Goal: Find specific page/section: Find specific page/section

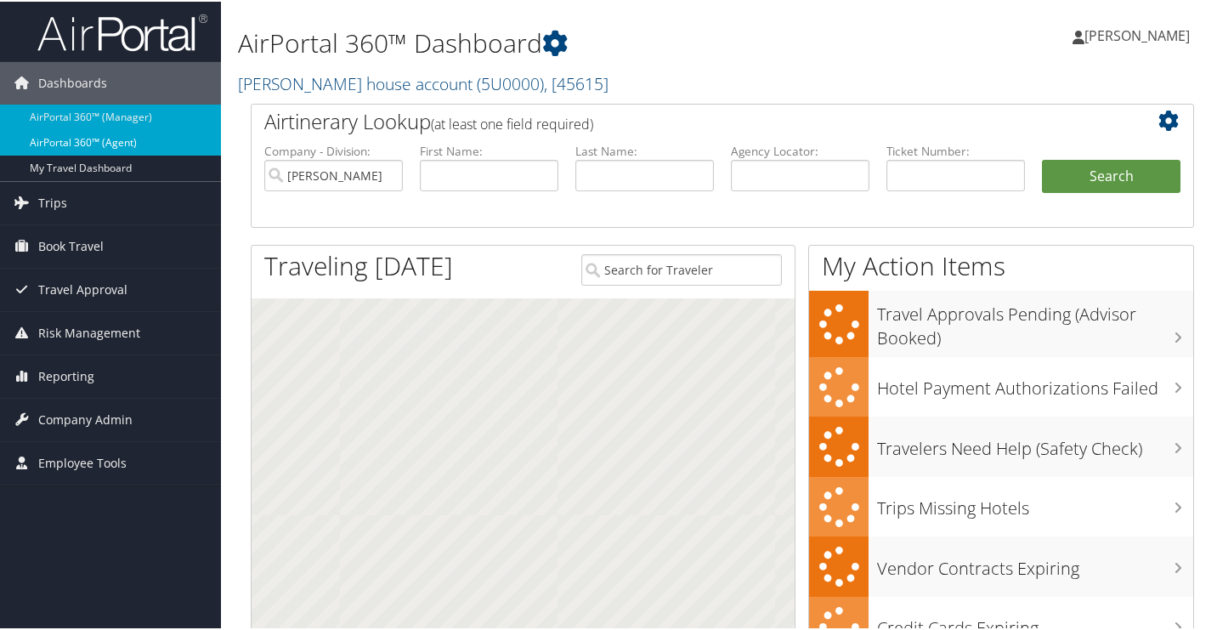
click at [55, 140] on link "AirPortal 360™ (Agent)" at bounding box center [110, 140] width 221 height 25
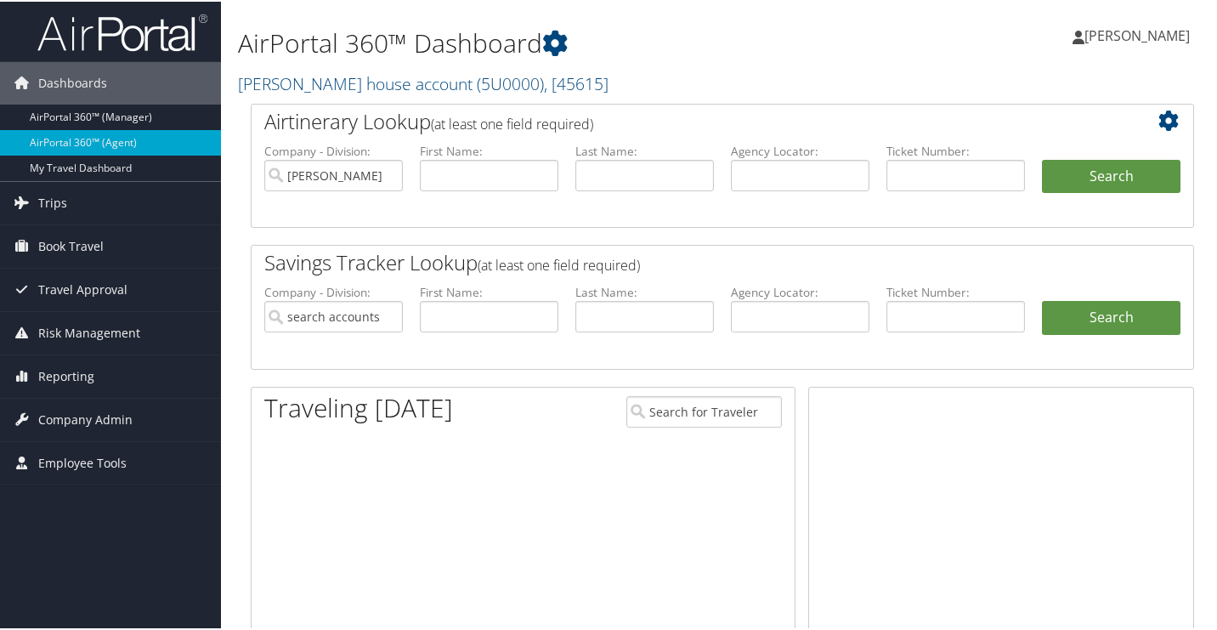
type input "[PERSON_NAME] house account"
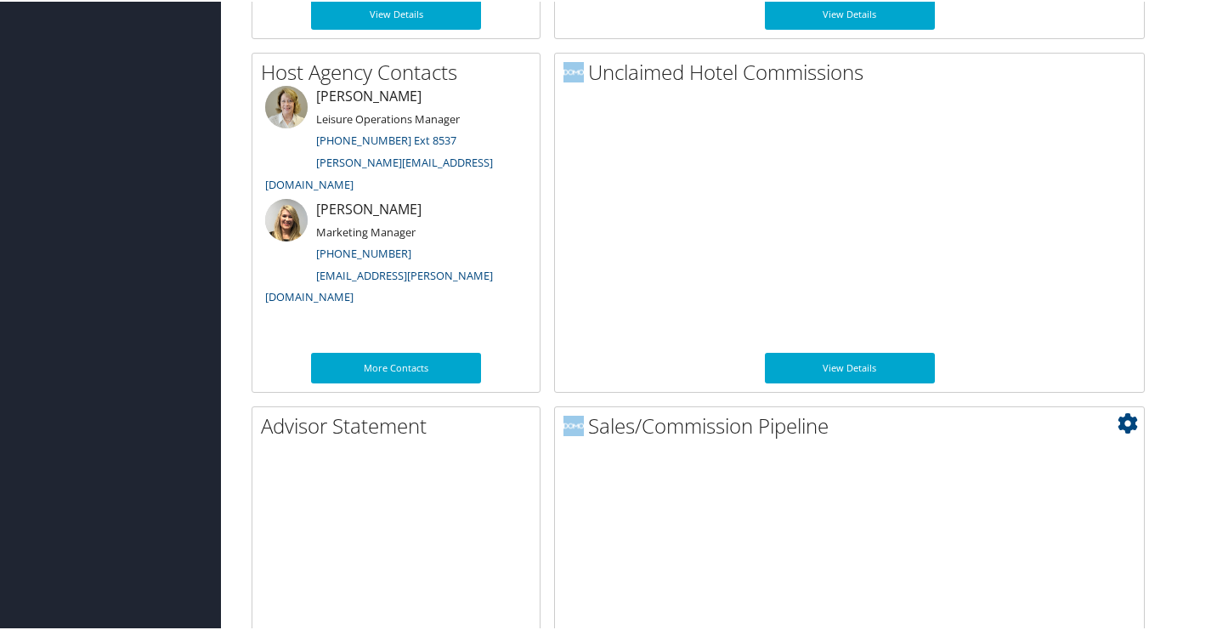
scroll to position [1325, 0]
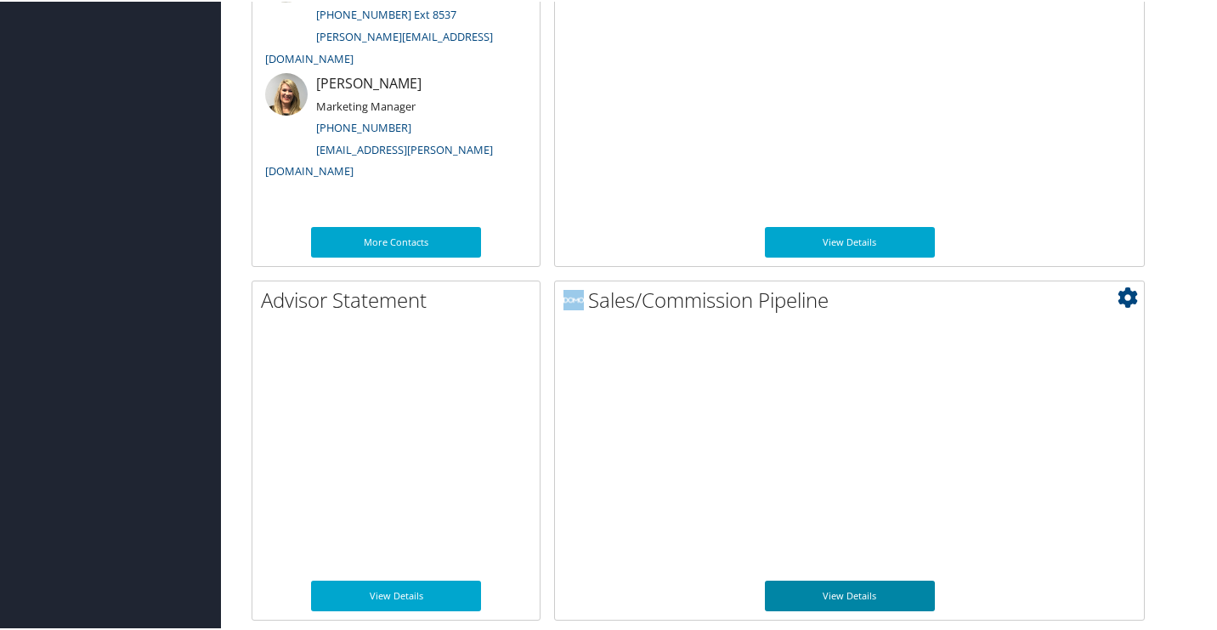
click at [865, 594] on link "View Details" at bounding box center [850, 594] width 170 height 31
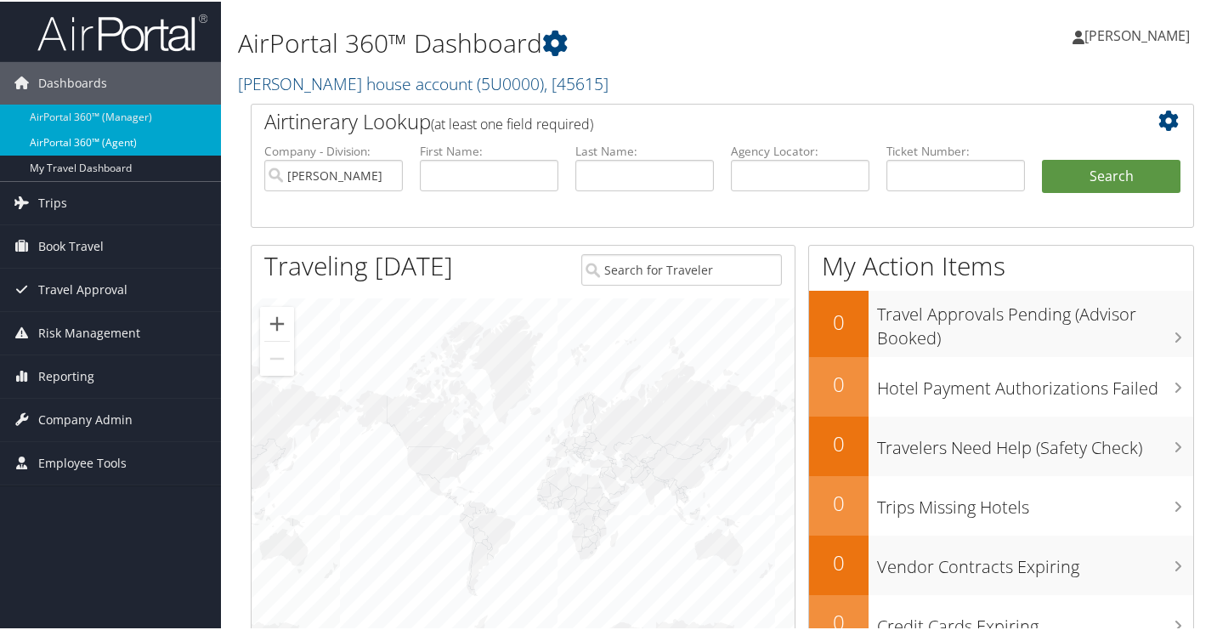
click at [161, 134] on link "AirPortal 360™ (Agent)" at bounding box center [110, 140] width 221 height 25
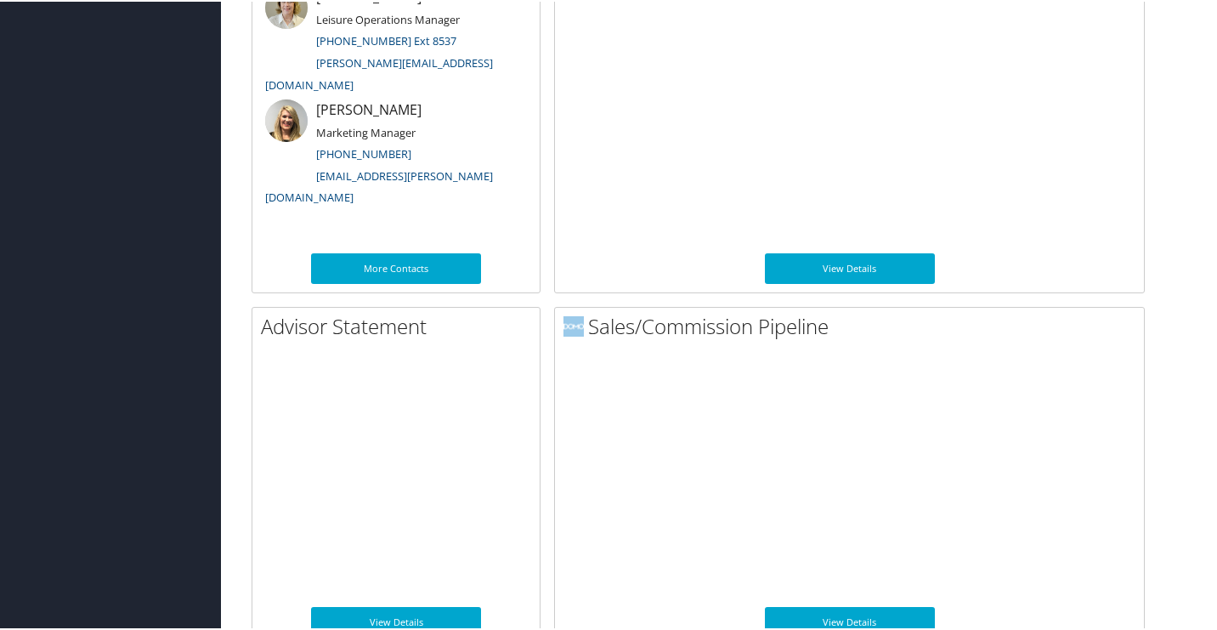
scroll to position [1325, 0]
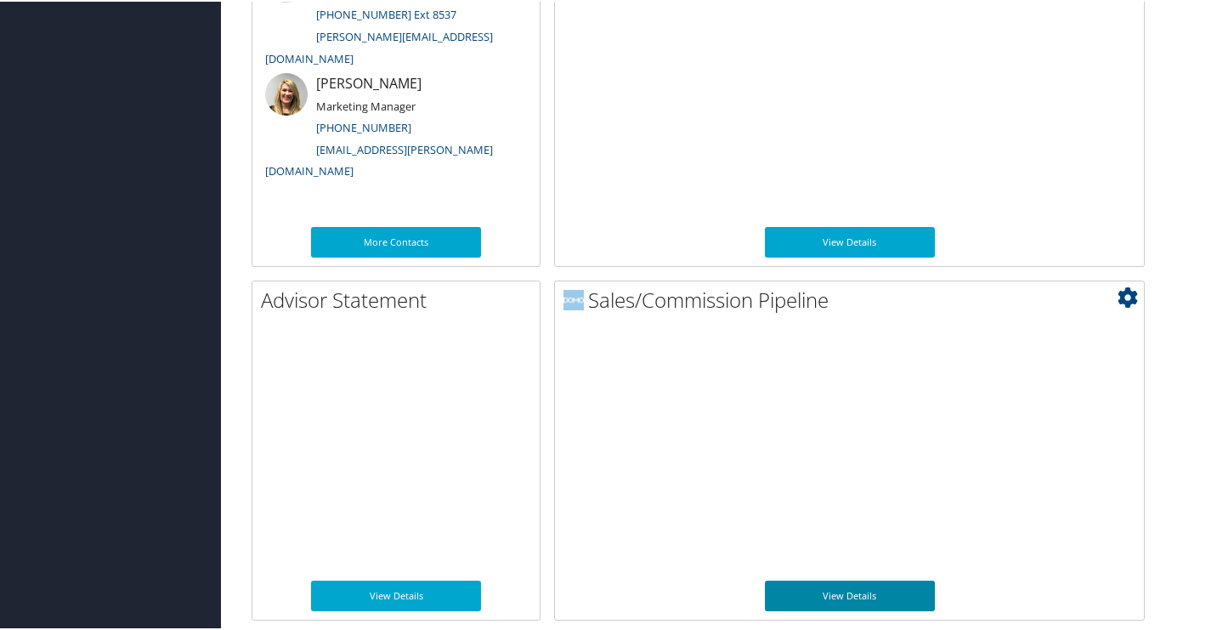
click at [831, 598] on link "View Details" at bounding box center [850, 594] width 170 height 31
